Goal: Information Seeking & Learning: Check status

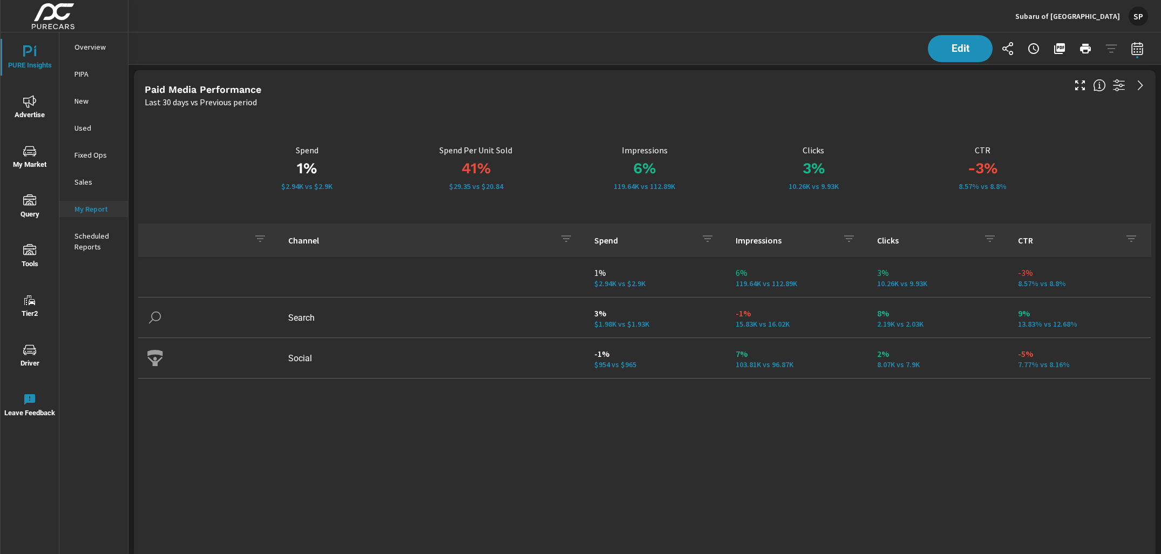
scroll to position [3730, 1033]
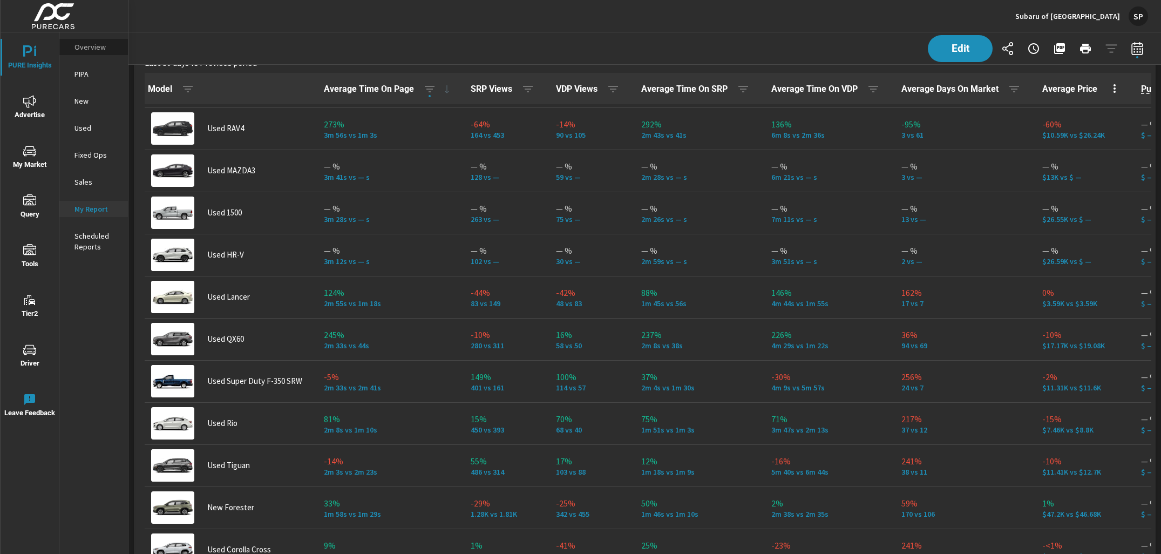
click at [97, 50] on p "Overview" at bounding box center [96, 47] width 45 height 11
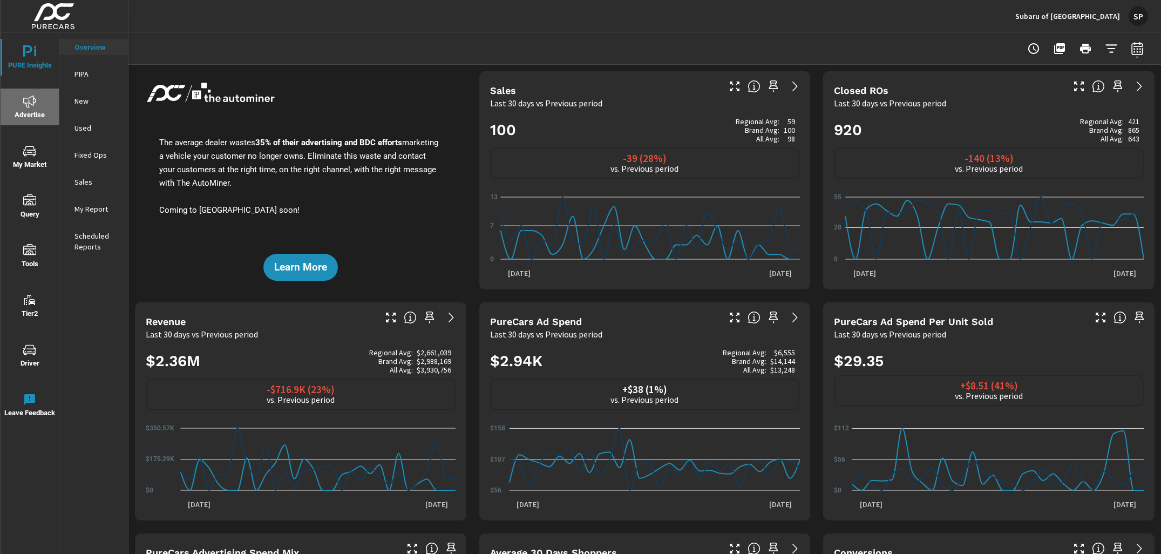
click at [30, 108] on span "Advertise" at bounding box center [30, 108] width 52 height 26
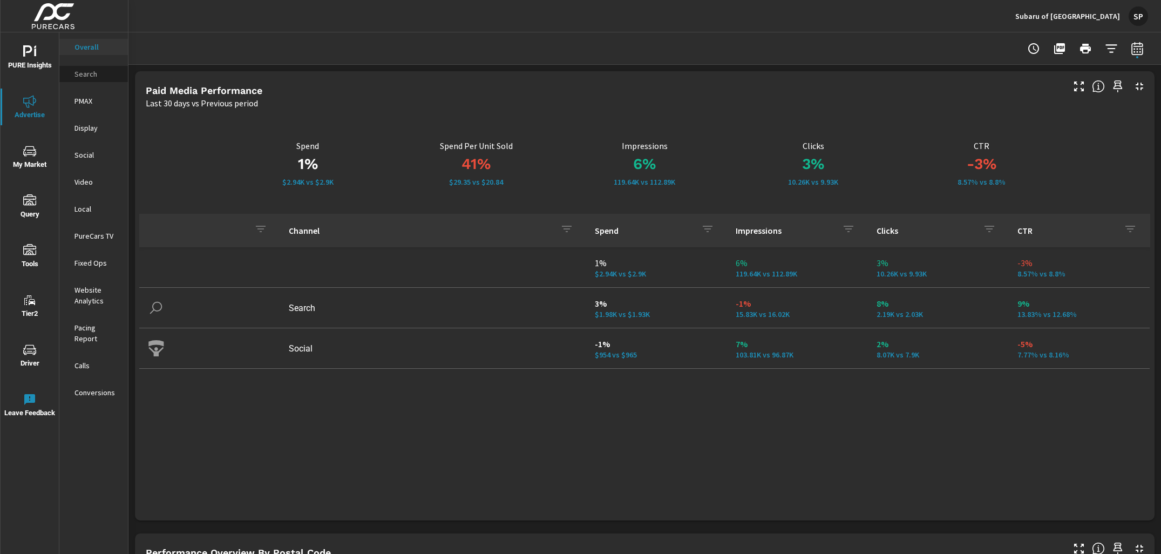
click at [88, 77] on p "Search" at bounding box center [96, 74] width 45 height 11
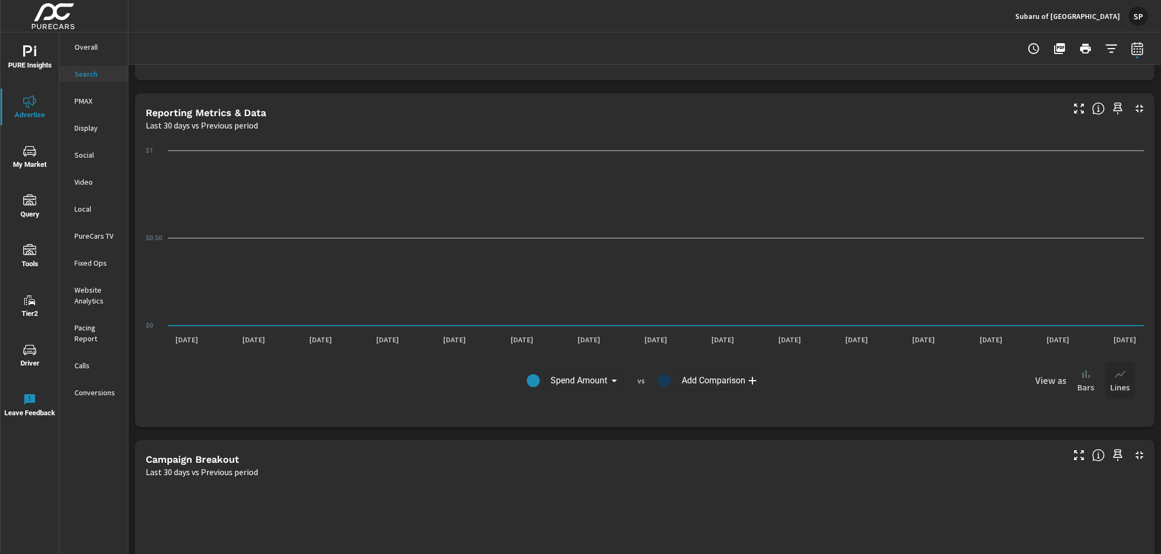
scroll to position [674, 0]
click at [90, 99] on p "PMAX" at bounding box center [96, 101] width 45 height 11
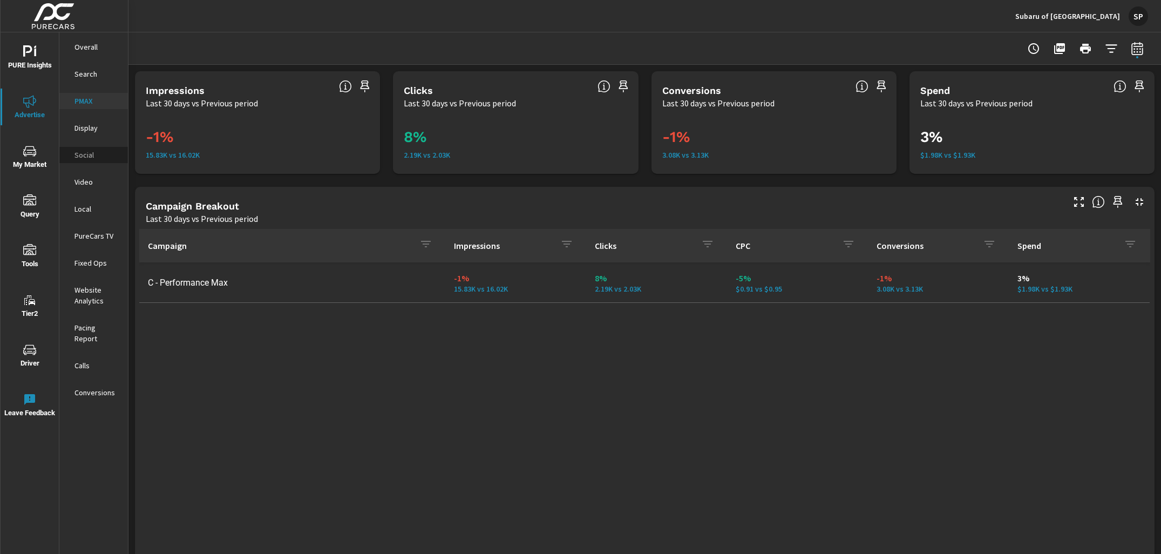
click at [84, 152] on p "Social" at bounding box center [96, 155] width 45 height 11
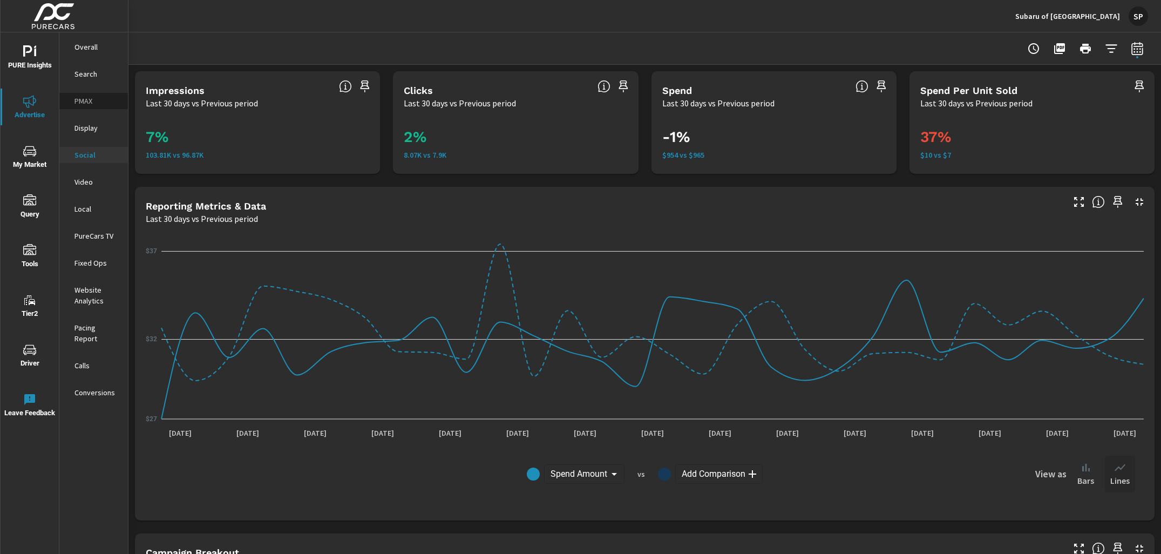
click at [83, 99] on p "PMAX" at bounding box center [96, 101] width 45 height 11
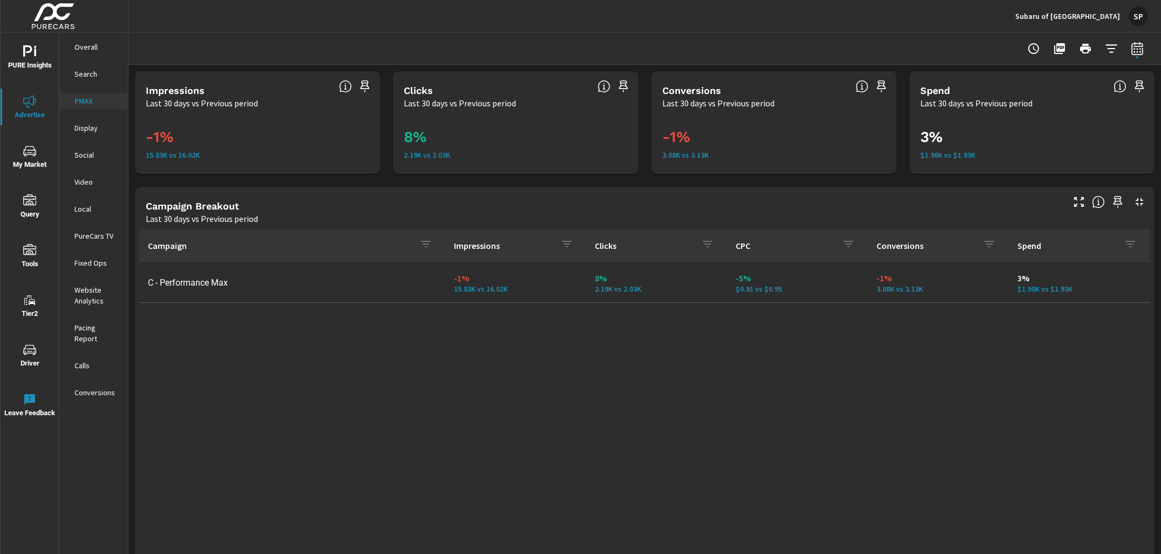
click at [87, 45] on p "Overall" at bounding box center [96, 47] width 45 height 11
